Goal: Find contact information: Find contact information

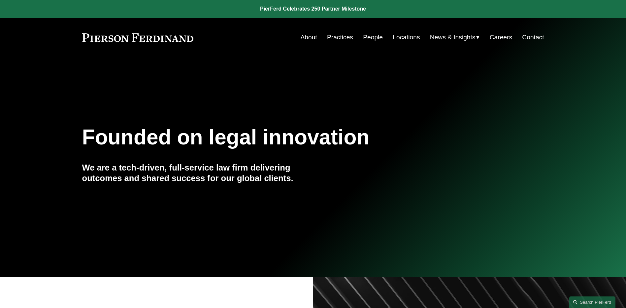
click at [338, 41] on link "Practices" at bounding box center [340, 37] width 26 height 13
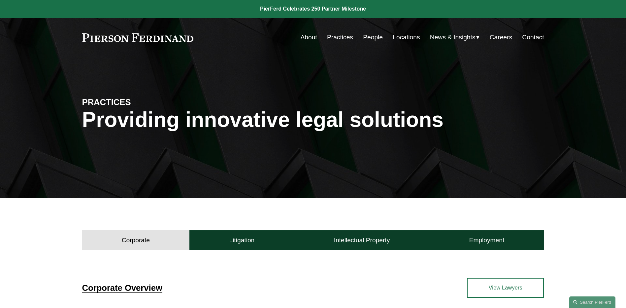
click at [383, 31] on div "Skip to Content About Practices People Locations" at bounding box center [313, 37] width 626 height 39
click at [378, 35] on link "People" at bounding box center [373, 37] width 20 height 13
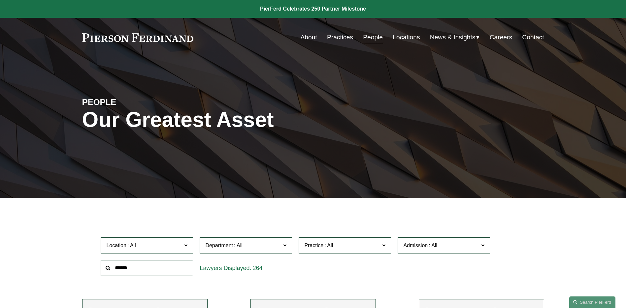
click at [400, 39] on link "Locations" at bounding box center [406, 37] width 27 height 13
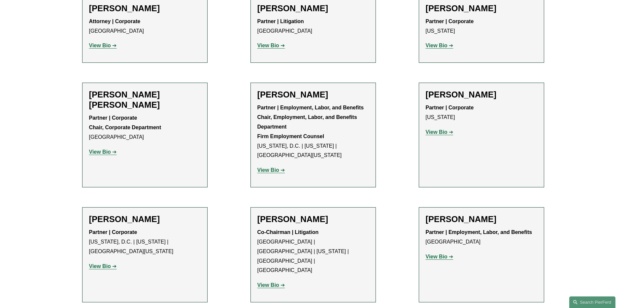
scroll to position [2543, 0]
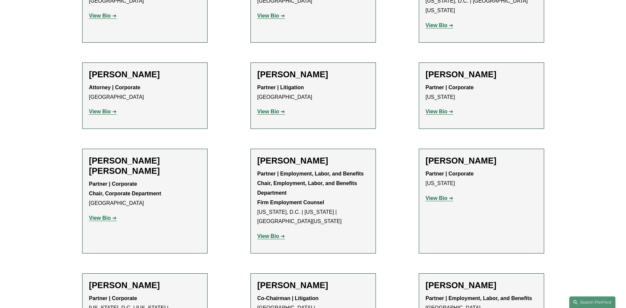
drag, startPoint x: 267, startPoint y: 171, endPoint x: 322, endPoint y: 173, distance: 55.2
click at [322, 280] on h2 "Joel M. Ferdinand" at bounding box center [314, 285] width 112 height 10
drag, startPoint x: 319, startPoint y: 175, endPoint x: 254, endPoint y: 174, distance: 64.4
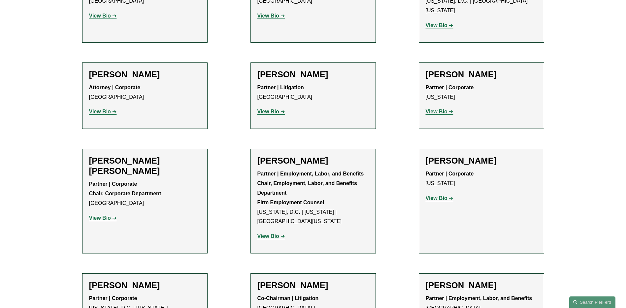
click at [270, 280] on h2 "Joel M. Ferdinand" at bounding box center [314, 285] width 112 height 10
drag, startPoint x: 262, startPoint y: 177, endPoint x: 337, endPoint y: 176, distance: 75.0
click at [337, 280] on h2 "Joel M. Ferdinand" at bounding box center [314, 285] width 112 height 10
click at [328, 280] on h2 "Joel M. Ferdinand" at bounding box center [314, 285] width 112 height 10
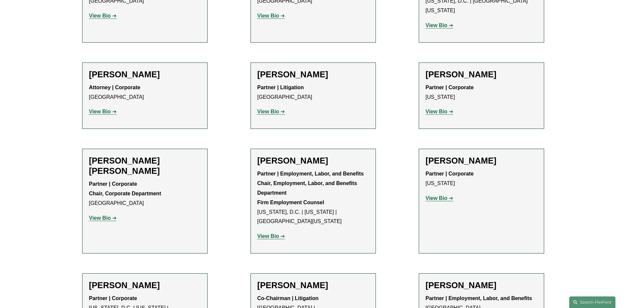
drag, startPoint x: 329, startPoint y: 178, endPoint x: 268, endPoint y: 176, distance: 60.8
click at [268, 280] on h2 "Joel M. Ferdinand" at bounding box center [314, 285] width 112 height 10
drag, startPoint x: 273, startPoint y: 176, endPoint x: 327, endPoint y: 174, distance: 53.5
click at [327, 280] on h2 "Joel M. Ferdinand" at bounding box center [314, 285] width 112 height 10
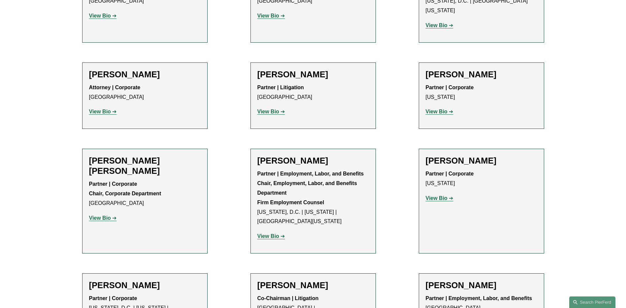
drag, startPoint x: 327, startPoint y: 174, endPoint x: 331, endPoint y: 174, distance: 4.0
click at [331, 280] on h2 "Joel M. Ferdinand" at bounding box center [314, 285] width 112 height 10
drag, startPoint x: 257, startPoint y: 176, endPoint x: 347, endPoint y: 177, distance: 90.5
click at [347, 280] on h2 "Joel M. Ferdinand" at bounding box center [314, 285] width 112 height 10
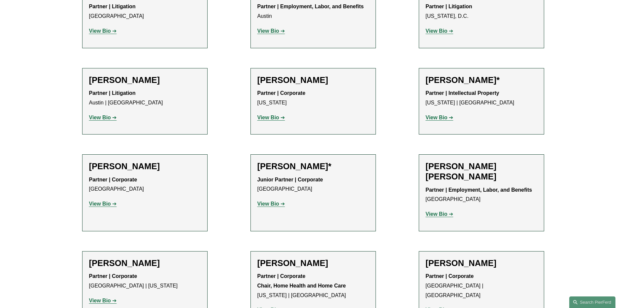
scroll to position [0, 0]
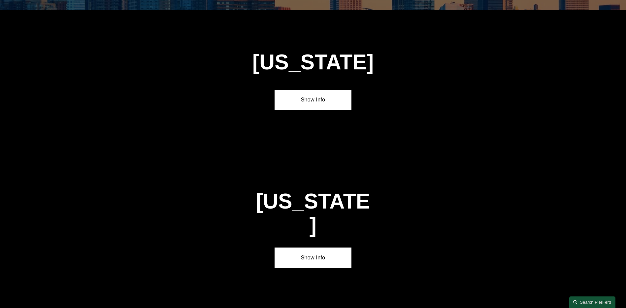
scroll to position [1829, 0]
